Goal: Download file/media

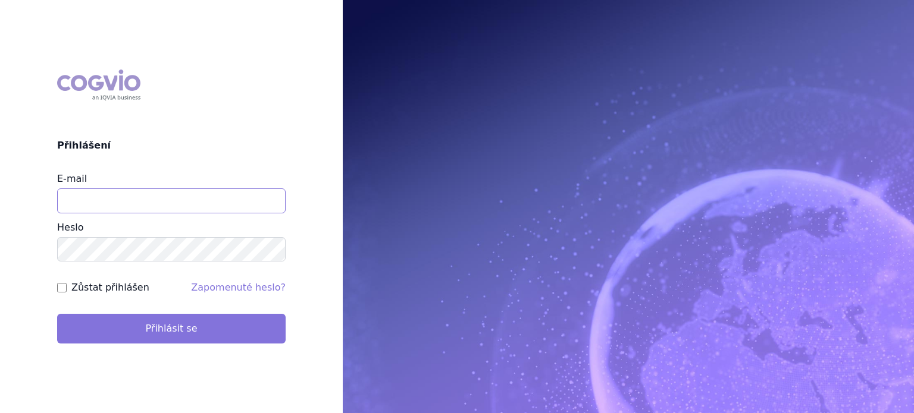
type input "lenkahr@medisonpharma.com"
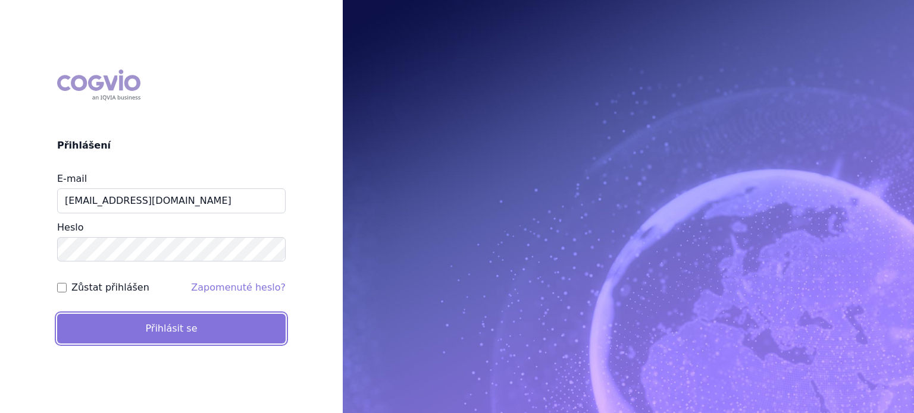
click at [203, 330] on button "Přihlásit se" at bounding box center [171, 329] width 228 height 30
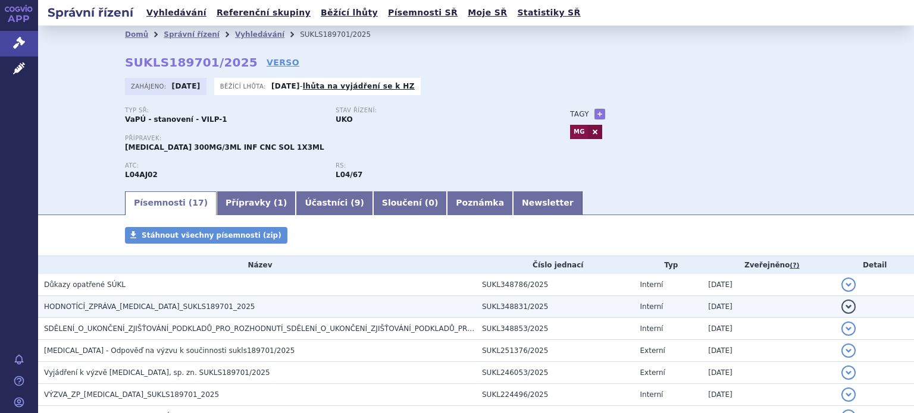
click at [102, 303] on span "HODNOTÍCÍ_ZPRÁVA_[MEDICAL_DATA]_SUKLS189701_2025" at bounding box center [149, 307] width 211 height 8
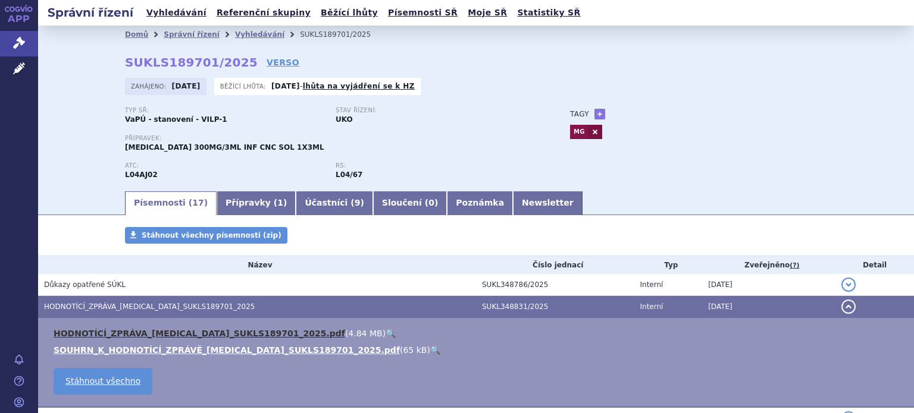
click at [124, 333] on link "HODNOTÍCÍ_ZPRÁVA_[MEDICAL_DATA]_SUKLS189701_2025.pdf" at bounding box center [200, 334] width 292 height 10
